Goal: Task Accomplishment & Management: Manage account settings

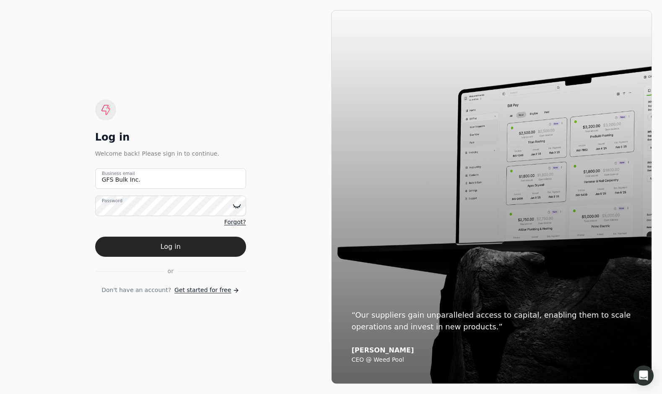
click at [237, 205] on icon at bounding box center [237, 206] width 8 height 8
click at [191, 248] on button "Log in" at bounding box center [170, 246] width 151 height 20
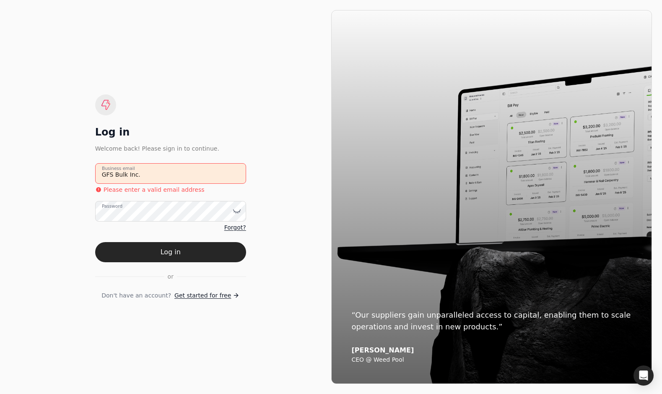
click at [182, 177] on email "GFS Bulk Inc." at bounding box center [170, 173] width 151 height 21
drag, startPoint x: 182, startPoint y: 177, endPoint x: 196, endPoint y: 142, distance: 38.2
click at [176, 177] on email "GFS Bulk Inc." at bounding box center [170, 173] width 151 height 21
click at [227, 116] on div "Log in Welcome back! Please sign in to continue. GFS Bulk Inc. Business email P…" at bounding box center [170, 196] width 151 height 205
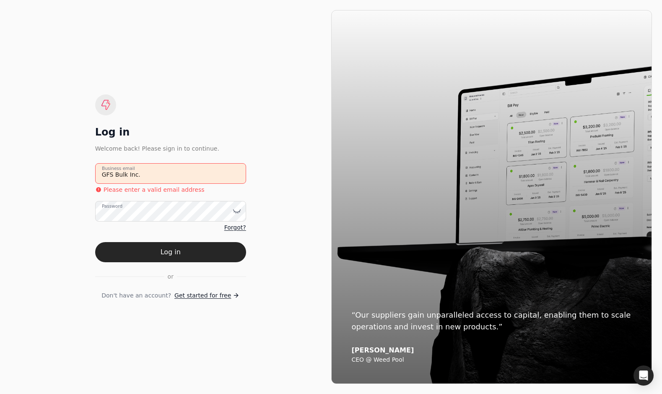
drag, startPoint x: 147, startPoint y: 175, endPoint x: 54, endPoint y: 176, distance: 93.5
click at [54, 176] on div "Log in Welcome back! Please sign in to continue. GFS Bulk Inc. Business email P…" at bounding box center [170, 197] width 321 height 374
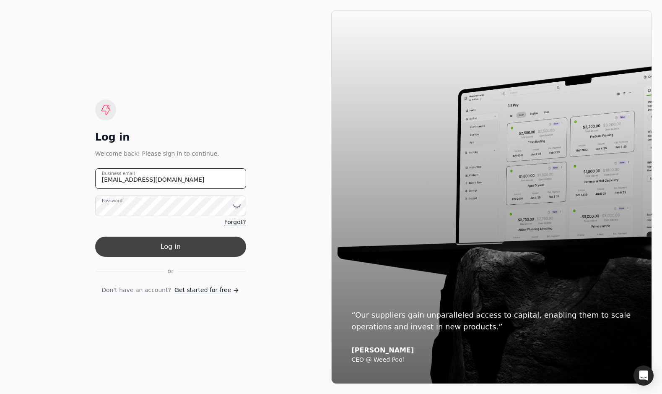
type email "[EMAIL_ADDRESS][DOMAIN_NAME]"
click at [194, 248] on button "Log in" at bounding box center [170, 246] width 151 height 20
